Goal: Task Accomplishment & Management: Use online tool/utility

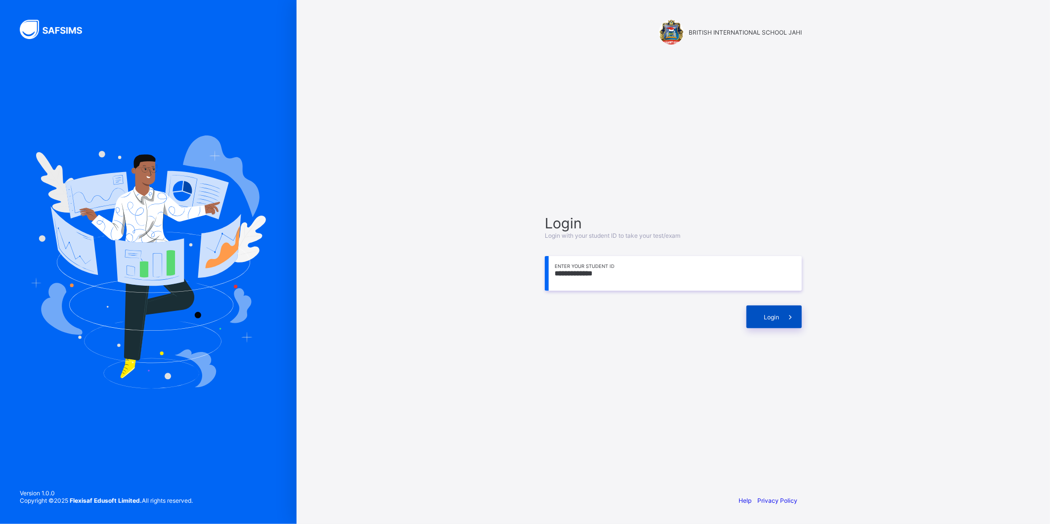
type input "**********"
click at [783, 307] on span at bounding box center [790, 316] width 23 height 23
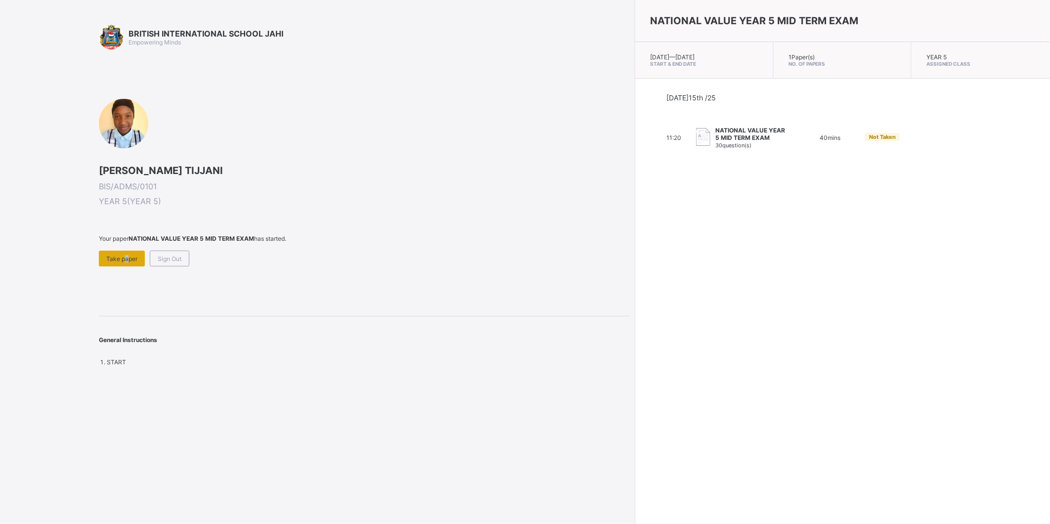
click at [123, 257] on span "Take paper" at bounding box center [121, 258] width 31 height 7
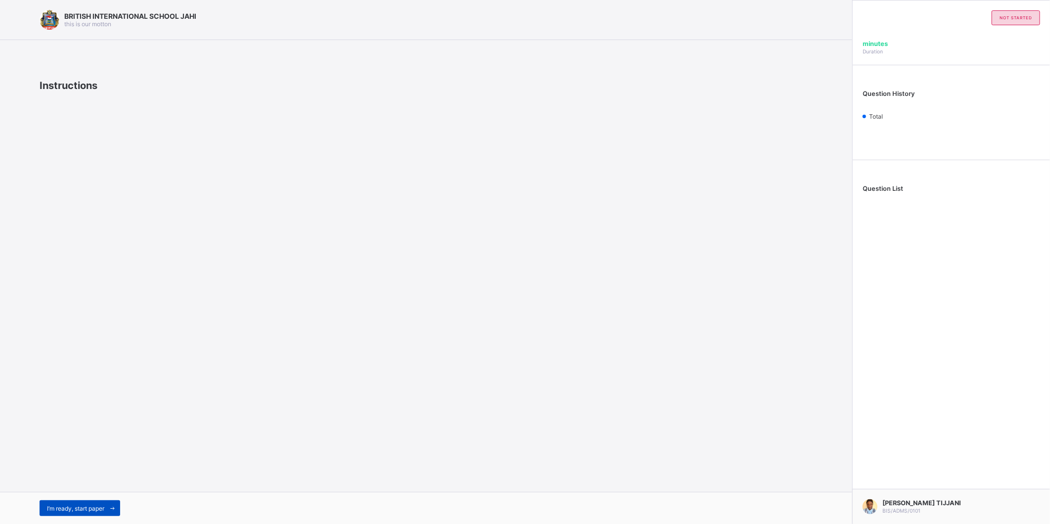
click at [104, 508] on span "I’m ready, start paper" at bounding box center [75, 508] width 57 height 7
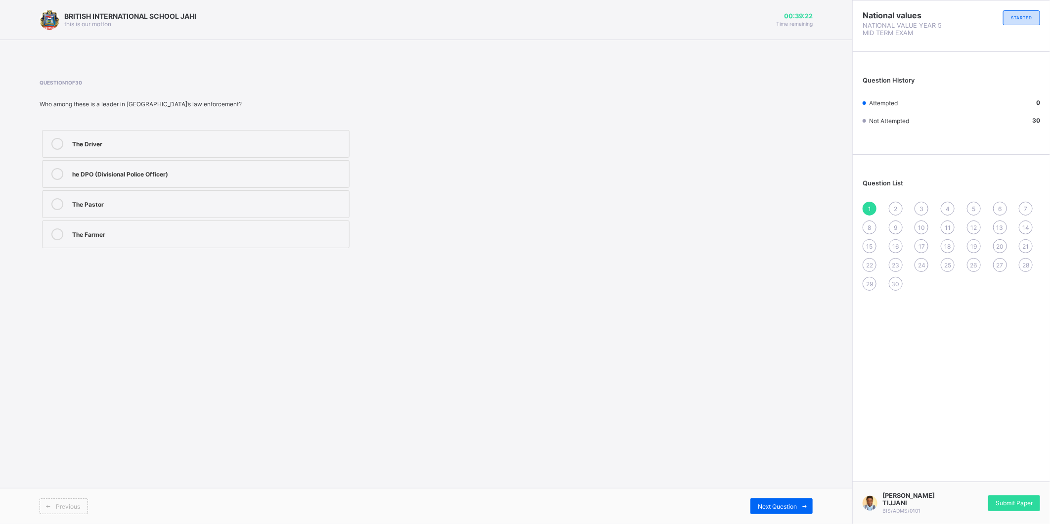
click at [176, 170] on div "he DPO (Divisional Police Officer)" at bounding box center [208, 173] width 272 height 10
click at [782, 498] on div "Next Question" at bounding box center [781, 506] width 62 height 16
click at [122, 200] on div "Religious leadership" at bounding box center [208, 203] width 272 height 10
click at [804, 501] on span at bounding box center [805, 506] width 16 height 16
click at [176, 140] on div "The President" at bounding box center [208, 143] width 272 height 10
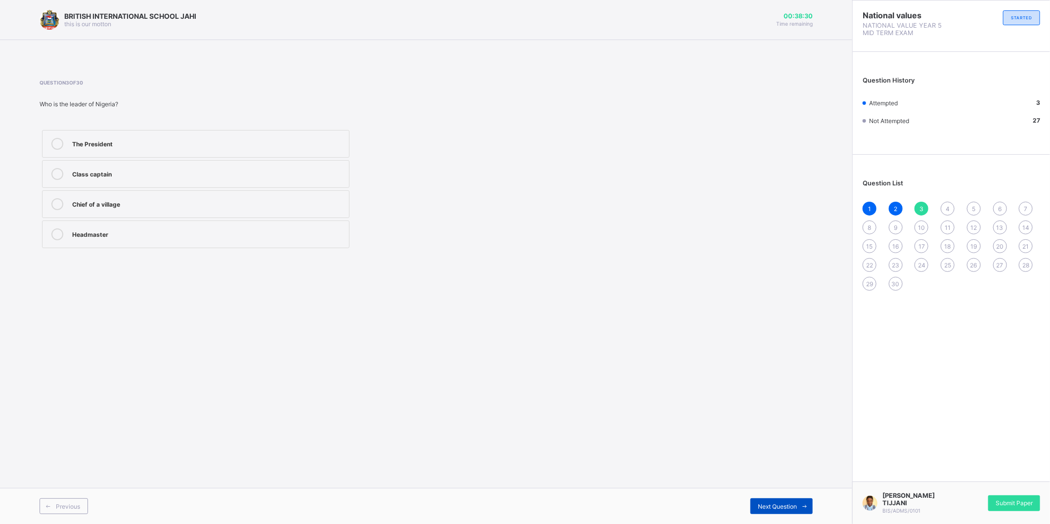
click at [777, 498] on div "Next Question" at bounding box center [781, 506] width 62 height 16
click at [152, 171] on div "Loving" at bounding box center [208, 173] width 272 height 10
click at [788, 507] on span "Next Question" at bounding box center [777, 506] width 39 height 7
click at [224, 237] on div "The Village Chief" at bounding box center [208, 233] width 272 height 10
click at [767, 503] on span "Next Question" at bounding box center [777, 506] width 39 height 7
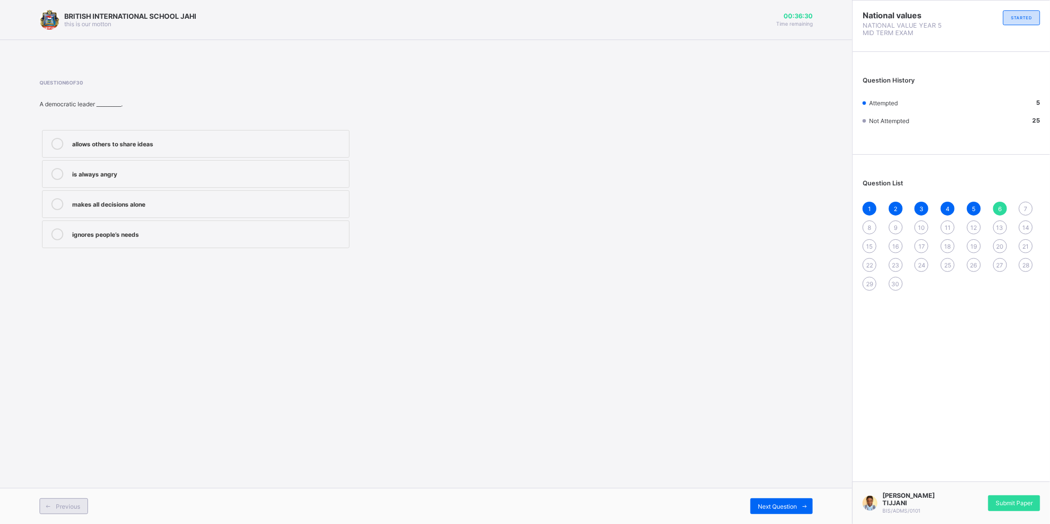
click at [72, 507] on span "Previous" at bounding box center [68, 506] width 24 height 7
click at [769, 501] on div "Next Question" at bounding box center [781, 506] width 62 height 16
click at [155, 141] on div "allows others to share ideas" at bounding box center [208, 143] width 272 height 10
click at [769, 505] on span "Next Question" at bounding box center [777, 506] width 39 height 7
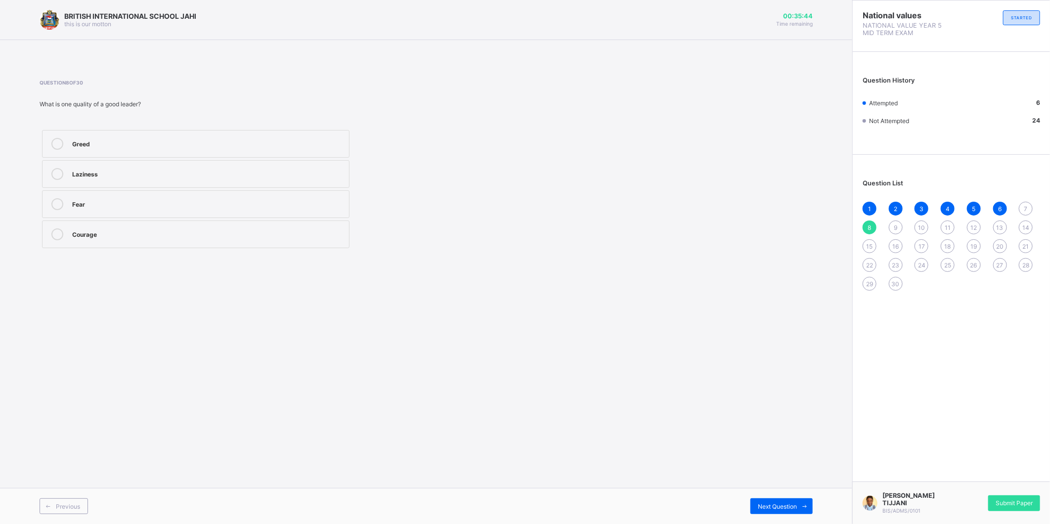
click at [1020, 210] on div "7" at bounding box center [1026, 209] width 14 height 14
click at [152, 145] on div "Democratic leadership" at bounding box center [208, 143] width 272 height 10
click at [771, 503] on span "Next Question" at bounding box center [777, 506] width 39 height 7
click at [1027, 207] on span "7" at bounding box center [1025, 208] width 3 height 7
click at [156, 149] on div "Democratic leadership" at bounding box center [208, 144] width 272 height 12
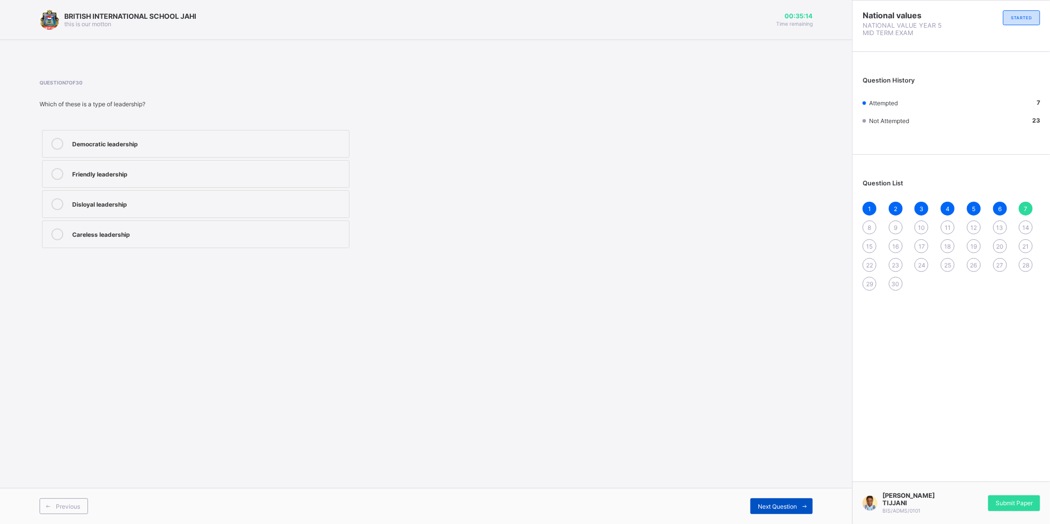
click at [762, 505] on span "Next Question" at bounding box center [777, 506] width 39 height 7
click at [63, 228] on div at bounding box center [57, 234] width 20 height 12
click at [782, 510] on div "Next Question" at bounding box center [781, 506] width 62 height 16
click at [123, 238] on div "Class teacher" at bounding box center [208, 233] width 272 height 10
click at [795, 507] on span "Next Question" at bounding box center [777, 506] width 39 height 7
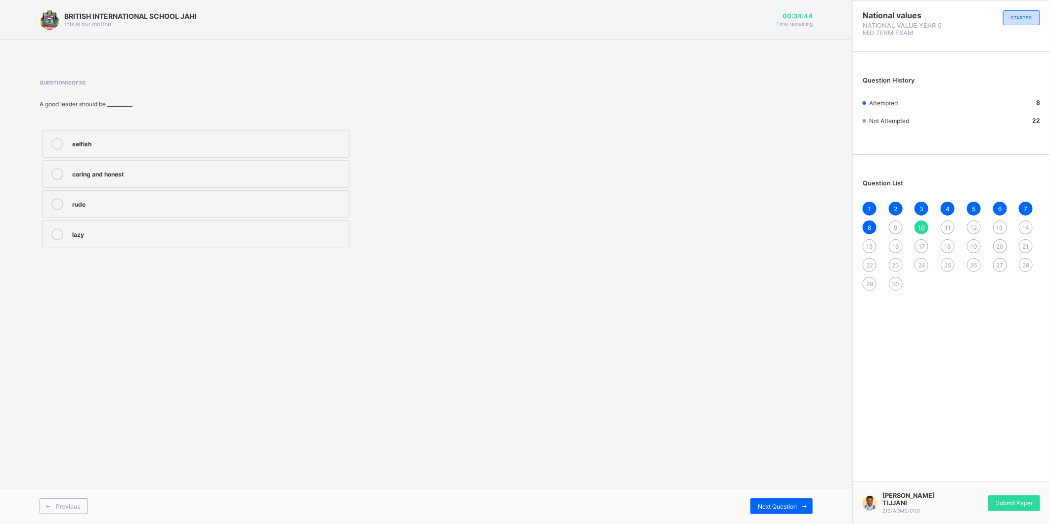
click at [896, 221] on div "9" at bounding box center [896, 227] width 14 height 14
click at [922, 226] on span "10" at bounding box center [921, 227] width 7 height 7
click at [88, 164] on label "caring and honest" at bounding box center [195, 174] width 307 height 28
click at [806, 502] on span at bounding box center [805, 506] width 16 height 16
click at [85, 142] on div "Guiding and directing people" at bounding box center [208, 143] width 272 height 10
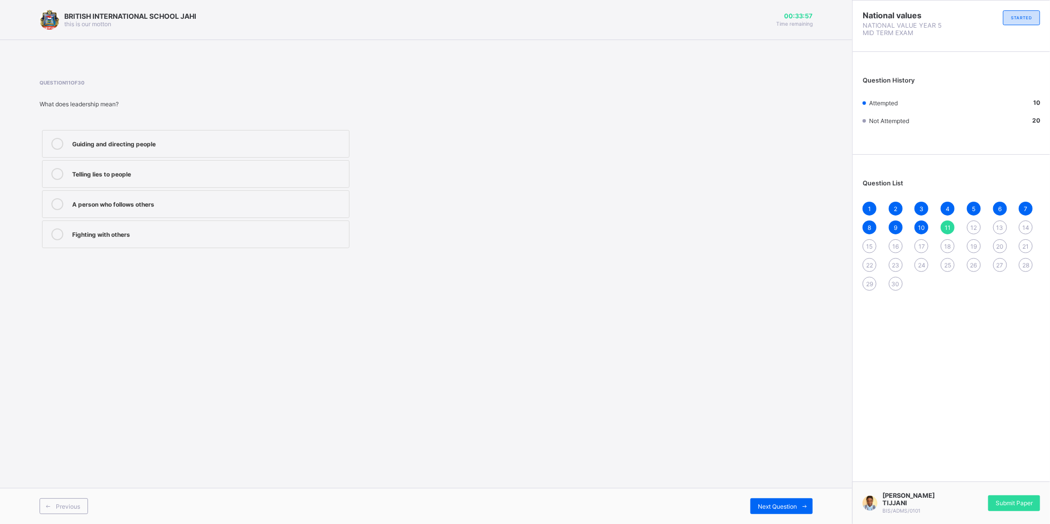
click at [762, 497] on div "Previous Next Question" at bounding box center [426, 506] width 852 height 36
click at [763, 504] on span "Next Question" at bounding box center [777, 506] width 39 height 7
click at [106, 168] on div "Armed robbers" at bounding box center [208, 173] width 272 height 10
click at [811, 501] on span at bounding box center [805, 506] width 16 height 16
click at [131, 142] on div "Lying to police officers" at bounding box center [208, 143] width 272 height 10
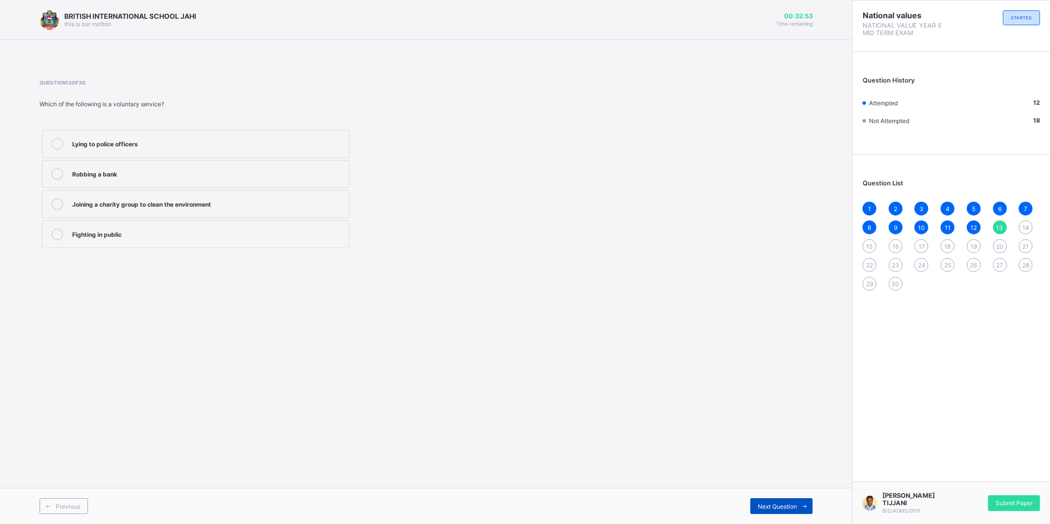
click at [801, 505] on icon at bounding box center [804, 506] width 7 height 6
click at [111, 144] on div "Teaching children" at bounding box center [208, 143] width 272 height 10
click at [798, 500] on span at bounding box center [805, 506] width 16 height 16
click at [165, 139] on div "corps members" at bounding box center [208, 143] width 272 height 10
click at [804, 510] on span at bounding box center [805, 506] width 16 height 16
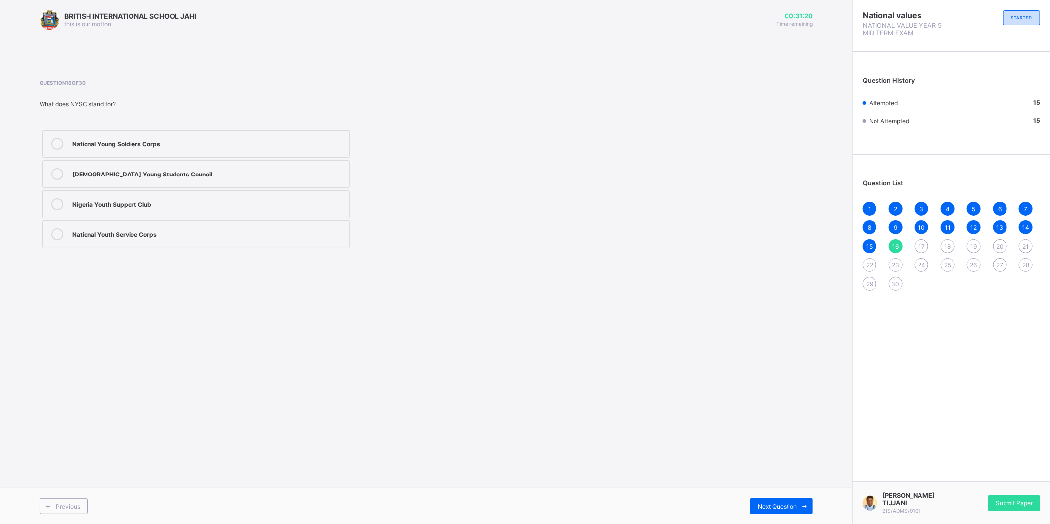
click at [104, 235] on div "National Youth Service Corps" at bounding box center [208, 233] width 272 height 10
click at [762, 503] on span "Next Question" at bounding box center [777, 506] width 39 height 7
click at [127, 149] on div "[DEMOGRAPHIC_DATA] Army" at bounding box center [208, 144] width 272 height 12
click at [803, 497] on div "Previous Next Question" at bounding box center [426, 506] width 852 height 36
click at [800, 499] on span at bounding box center [805, 506] width 16 height 16
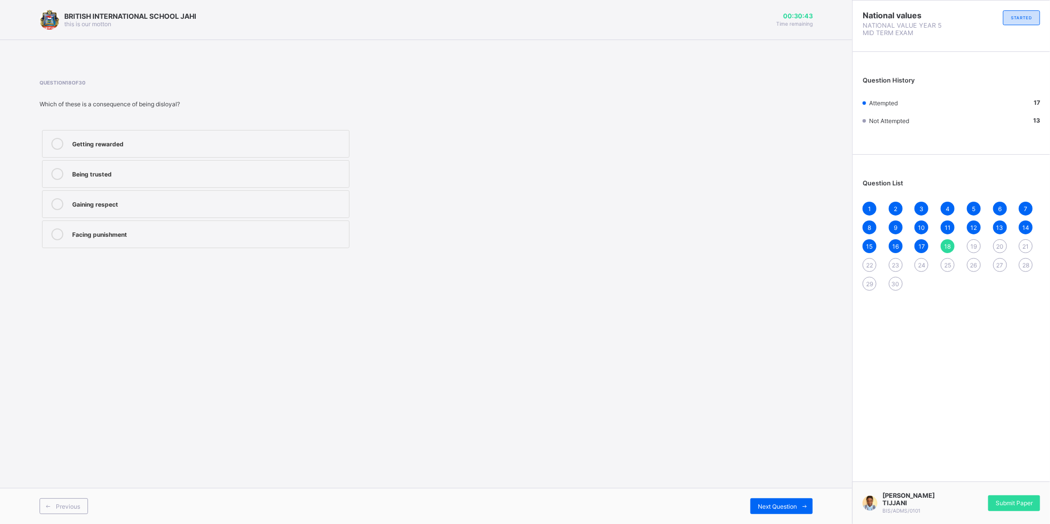
click at [150, 171] on div "Being trusted" at bounding box center [208, 173] width 272 height 10
click at [116, 240] on label "Facing punishment" at bounding box center [195, 234] width 307 height 28
click at [768, 500] on div "Next Question" at bounding box center [781, 506] width 62 height 16
click at [92, 138] on div "Being punished" at bounding box center [208, 143] width 272 height 10
click at [798, 499] on span at bounding box center [805, 506] width 16 height 16
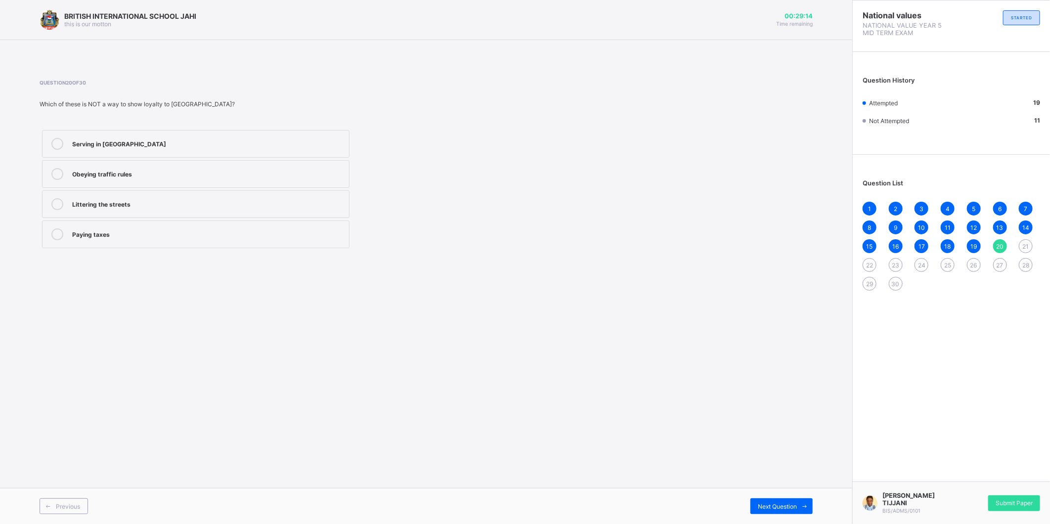
click at [87, 139] on div "Serving in [GEOGRAPHIC_DATA]" at bounding box center [208, 143] width 272 height 10
click at [778, 501] on div "Next Question" at bounding box center [781, 506] width 62 height 16
click at [997, 238] on div "1 2 3 4 5 6 7 8 9 10 11 12 13 14 15 16 17 18 19 20 21 22 23 24 25 26 27 28 29 30" at bounding box center [950, 246] width 177 height 89
click at [995, 244] on div "20" at bounding box center [1000, 246] width 14 height 14
click at [141, 144] on div "Serving in [GEOGRAPHIC_DATA]" at bounding box center [208, 143] width 272 height 10
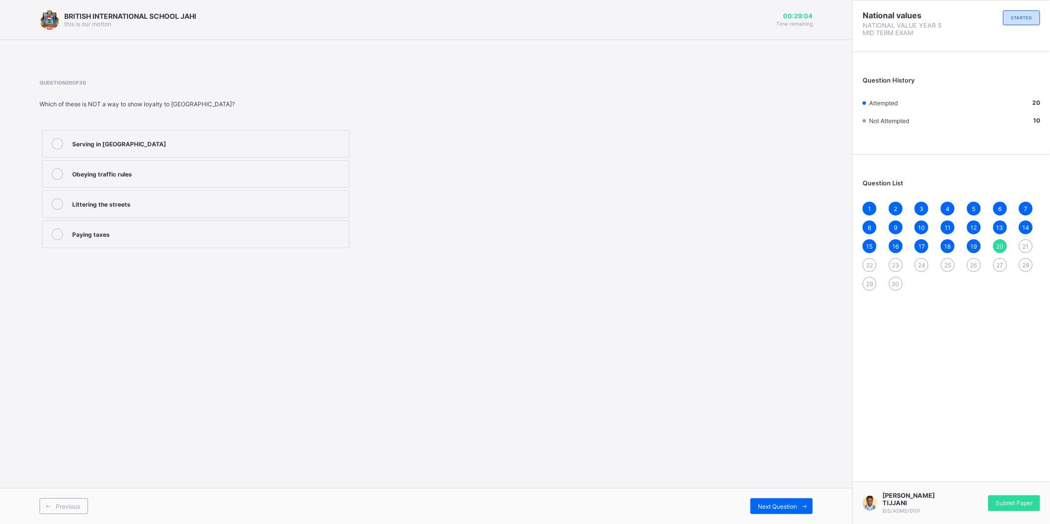
click at [799, 497] on div "Previous Next Question" at bounding box center [426, 506] width 852 height 36
click at [796, 507] on span "Next Question" at bounding box center [777, 506] width 39 height 7
click at [135, 209] on div "caring for and protecting your community" at bounding box center [208, 204] width 272 height 12
click at [771, 503] on span "Next Question" at bounding box center [777, 506] width 39 height 7
click at [110, 175] on div "pride and respect" at bounding box center [208, 173] width 272 height 10
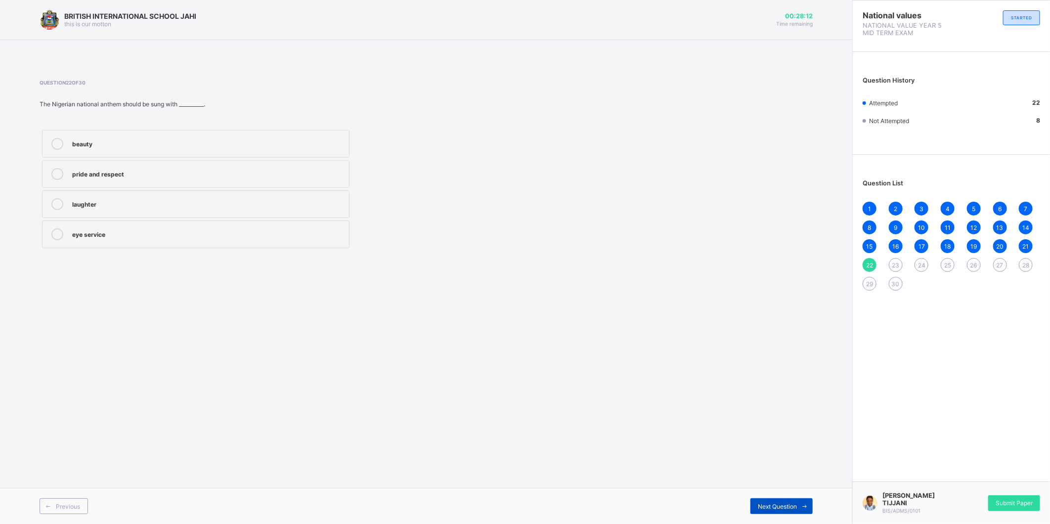
click at [765, 501] on div "Next Question" at bounding box center [781, 506] width 62 height 16
click at [107, 170] on div "unity" at bounding box center [208, 173] width 272 height 10
click at [97, 236] on div "peace" at bounding box center [208, 233] width 272 height 10
click at [768, 510] on div "Next Question" at bounding box center [781, 506] width 62 height 16
click at [84, 173] on div "Peace" at bounding box center [208, 173] width 272 height 10
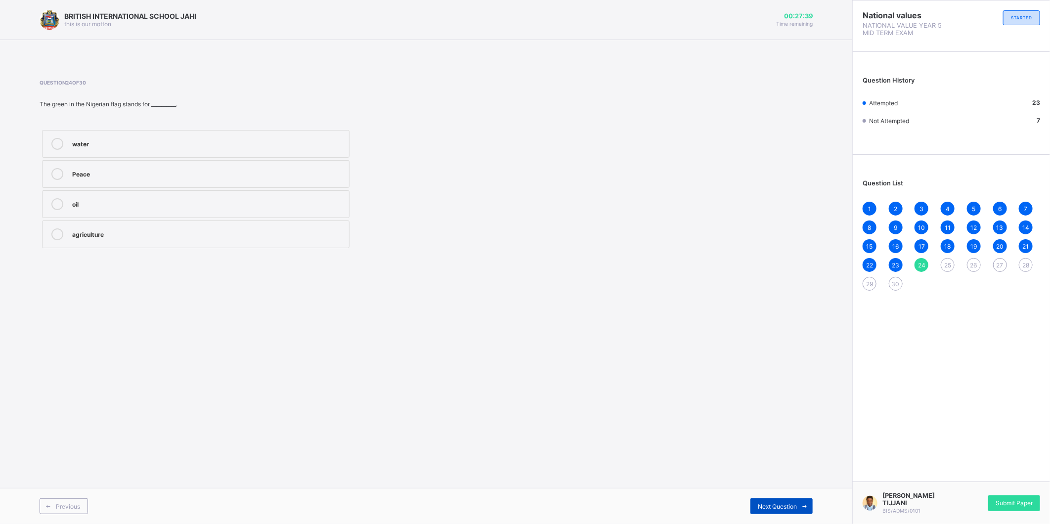
click at [786, 505] on span "Next Question" at bounding box center [777, 506] width 39 height 7
click at [231, 146] on div "respecting the national flag" at bounding box center [208, 143] width 272 height 10
click at [790, 503] on span "Next Question" at bounding box center [777, 506] width 39 height 7
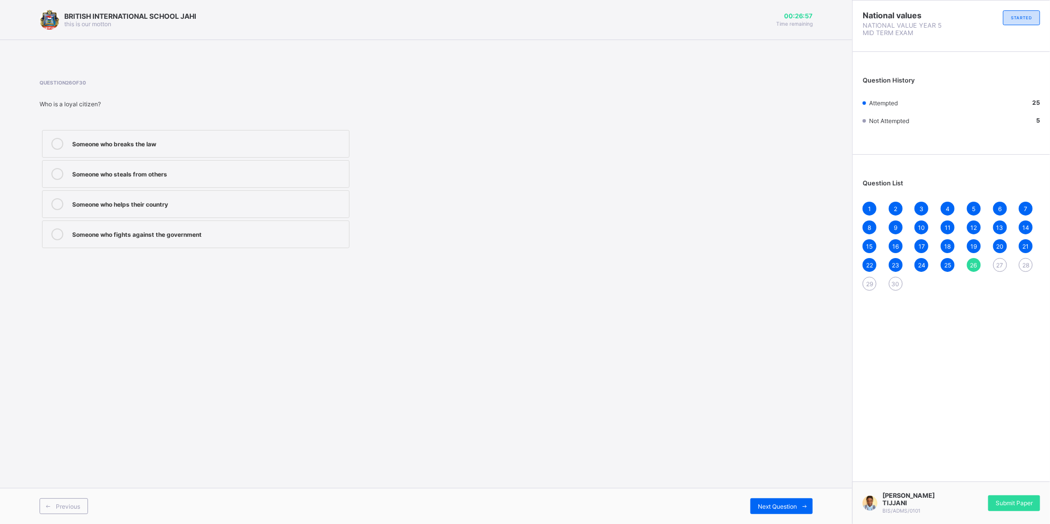
click at [163, 203] on div "Someone who helps their country" at bounding box center [208, 203] width 272 height 10
click at [767, 506] on span "Next Question" at bounding box center [777, 506] width 39 height 7
click at [83, 174] on div "Obey school rules" at bounding box center [208, 173] width 272 height 10
click at [773, 500] on div "Next Question" at bounding box center [781, 506] width 62 height 16
click at [82, 233] on div "Helping your friend in times of need" at bounding box center [208, 233] width 272 height 10
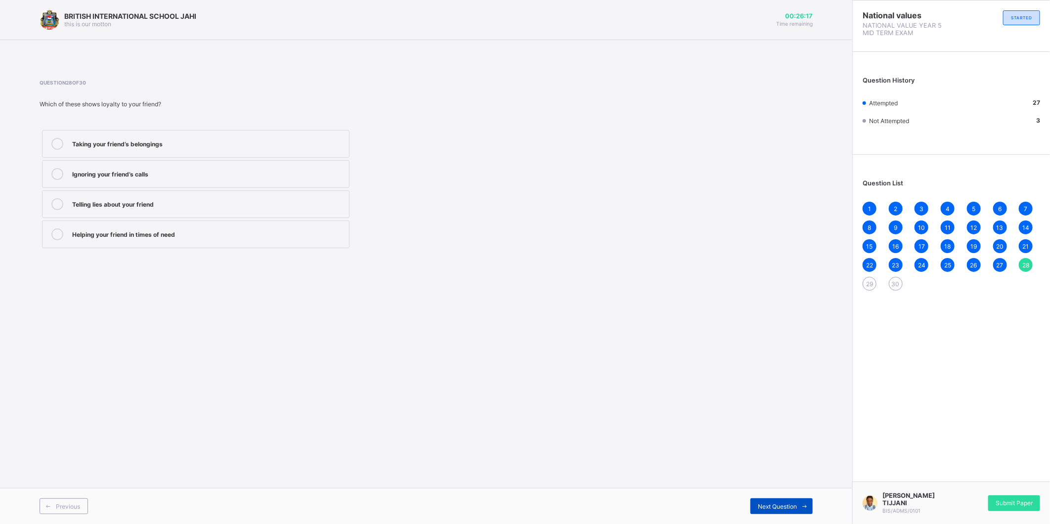
click at [797, 498] on span at bounding box center [805, 506] width 16 height 16
click at [125, 144] on div "faithful and supportive" at bounding box center [208, 143] width 272 height 10
click at [891, 283] on div "30" at bounding box center [896, 284] width 14 height 14
click at [123, 169] on div "Teachers" at bounding box center [208, 173] width 272 height 10
click at [1015, 502] on span "Submit Paper" at bounding box center [1013, 502] width 37 height 7
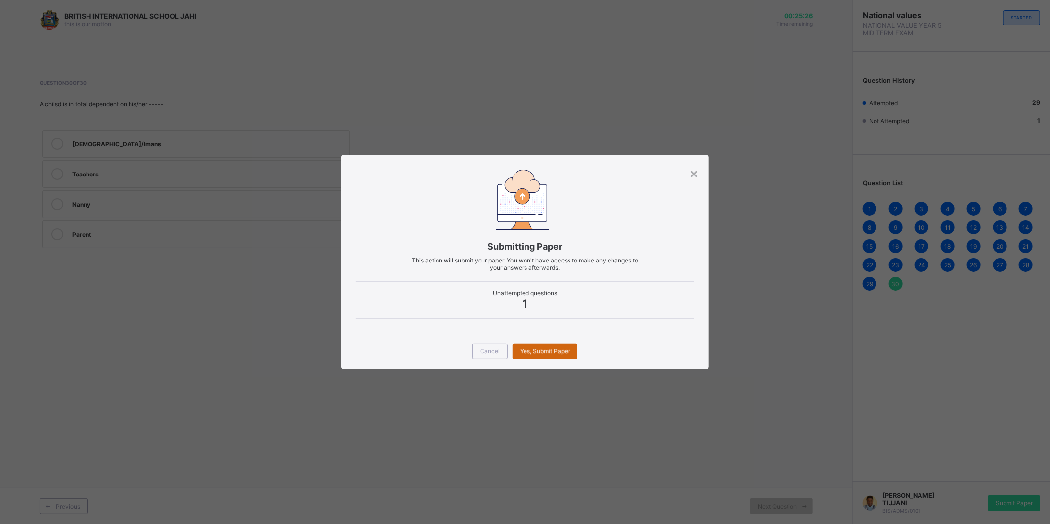
click at [535, 348] on div "Yes, Submit Paper" at bounding box center [545, 351] width 65 height 16
click at [545, 347] on div "Yes, Submit Paper" at bounding box center [545, 351] width 65 height 16
click at [549, 349] on span "Yes, Submit Paper" at bounding box center [545, 350] width 50 height 7
click at [549, 349] on div "Yes, Submit Paper" at bounding box center [545, 351] width 65 height 16
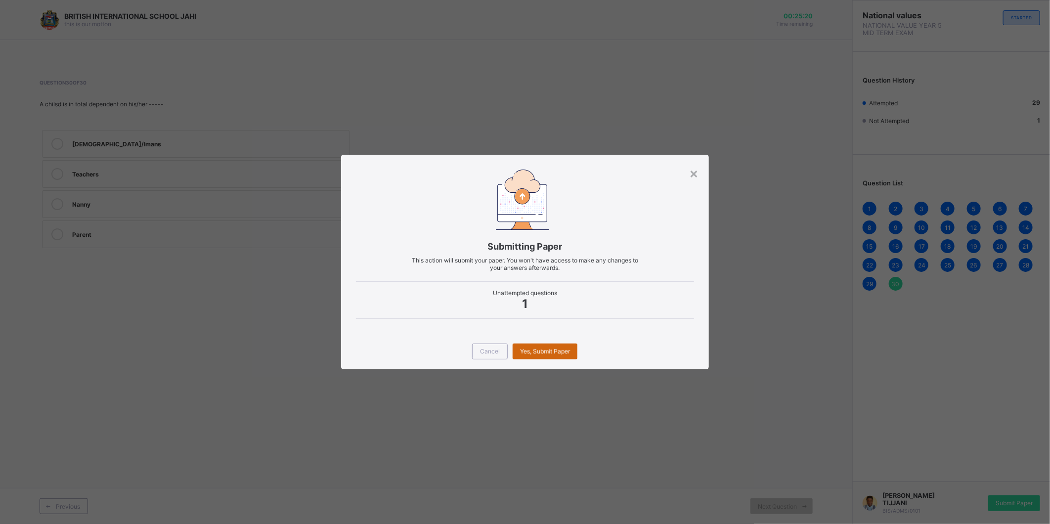
click at [549, 349] on div "Yes, Submit Paper" at bounding box center [545, 351] width 65 height 16
click at [555, 349] on div "Yes, Submit Paper" at bounding box center [545, 351] width 65 height 16
click at [582, 331] on div "Submitting Paper This action will submit your paper. You won't have access to m…" at bounding box center [524, 244] width 367 height 178
click at [566, 348] on span "Yes, Submit Paper" at bounding box center [545, 350] width 50 height 7
click at [565, 348] on div "Cancel Yes, Submit Paper" at bounding box center [524, 352] width 367 height 36
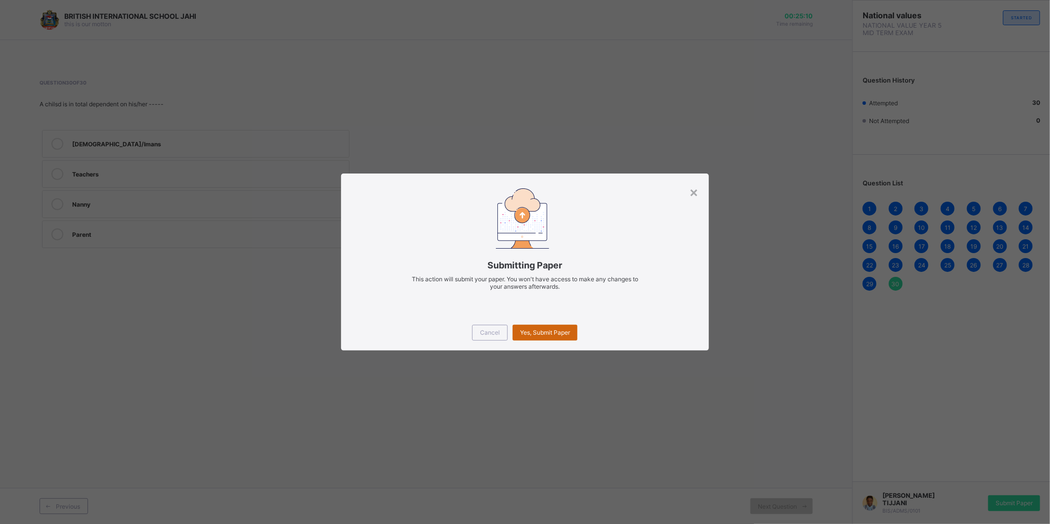
click at [564, 329] on span "Yes, Submit Paper" at bounding box center [545, 332] width 50 height 7
drag, startPoint x: 564, startPoint y: 329, endPoint x: 501, endPoint y: 306, distance: 67.5
click at [501, 306] on div "Submitting Paper This action will submit your paper. You won't have access to m…" at bounding box center [524, 243] width 367 height 141
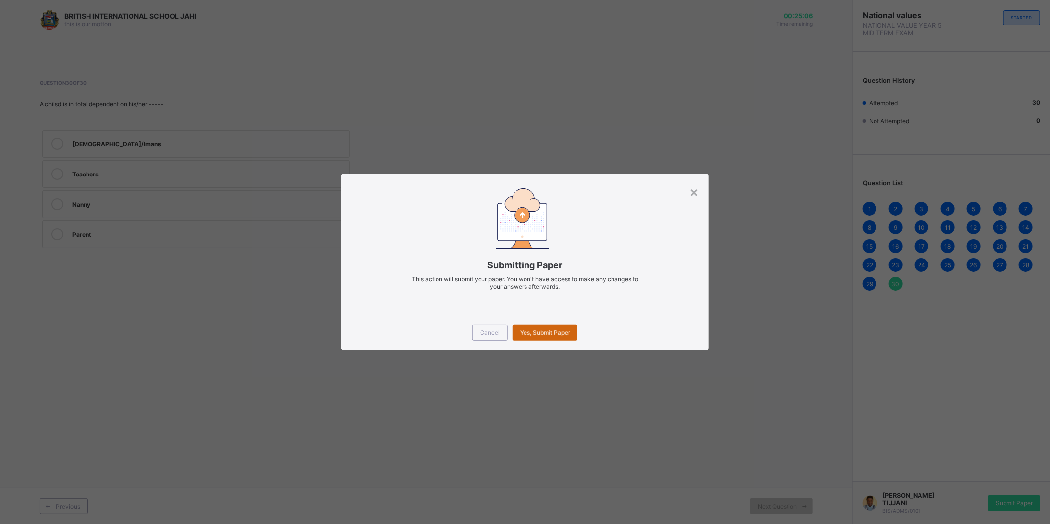
click at [547, 335] on div "Yes, Submit Paper" at bounding box center [545, 333] width 65 height 16
click at [547, 335] on span "Yes, Submit Paper" at bounding box center [545, 332] width 50 height 7
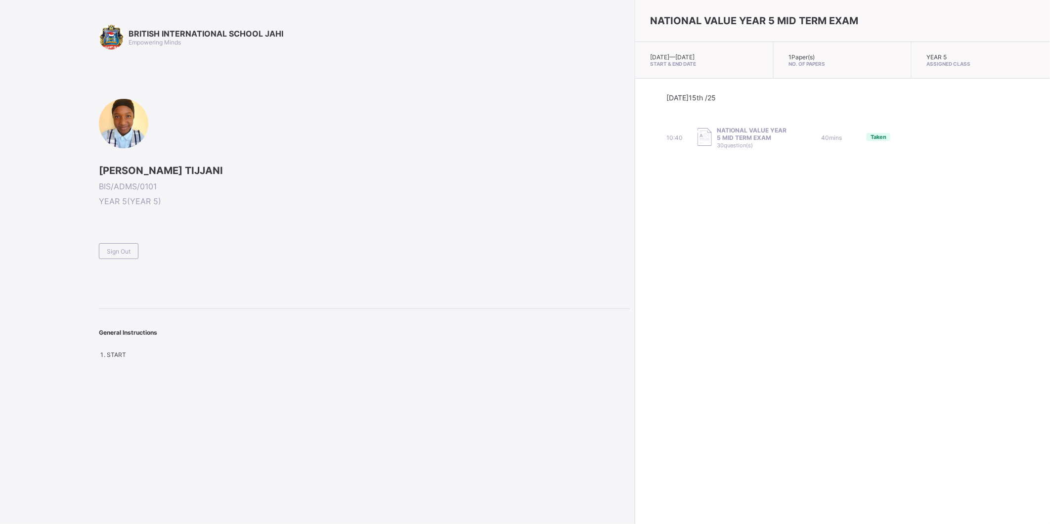
click at [165, 254] on div "Sign Out" at bounding box center [364, 247] width 531 height 24
click at [105, 248] on div "Sign Out" at bounding box center [119, 251] width 40 height 16
